Goal: Use online tool/utility: Use online tool/utility

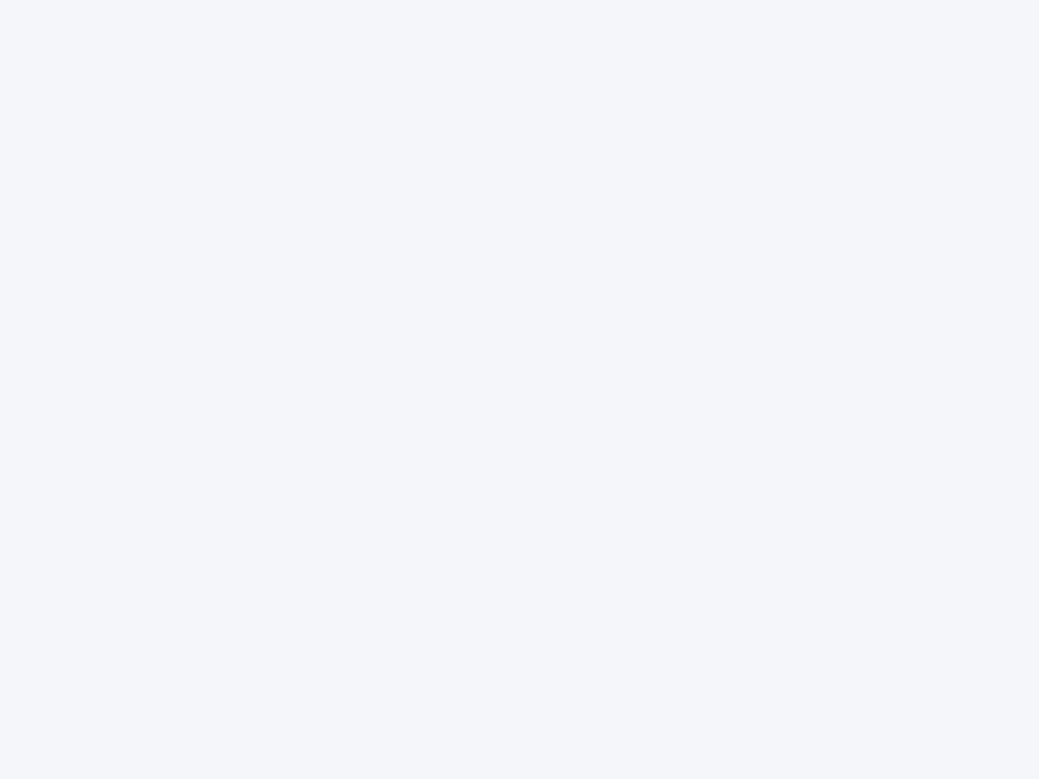
click at [519, 390] on div at bounding box center [519, 389] width 1039 height 779
